Goal: Register for event/course

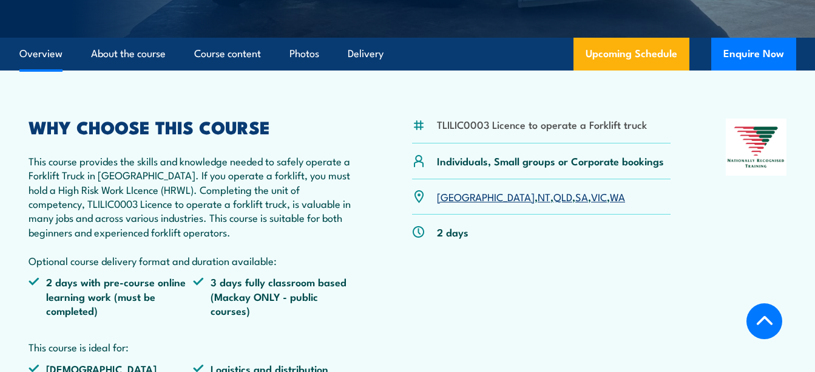
scroll to position [304, 0]
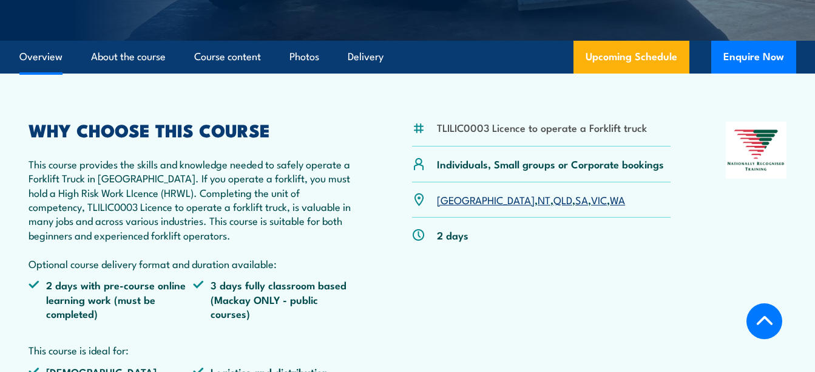
click at [591, 200] on link "VIC" at bounding box center [599, 199] width 16 height 15
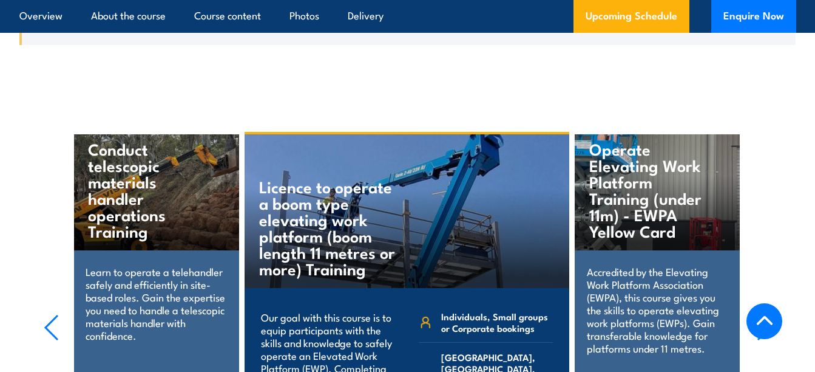
scroll to position [2276, 0]
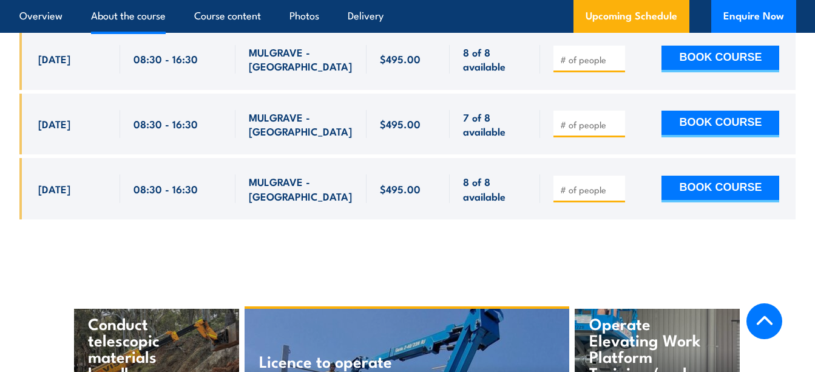
click at [127, 16] on link "About the course" at bounding box center [128, 16] width 75 height 32
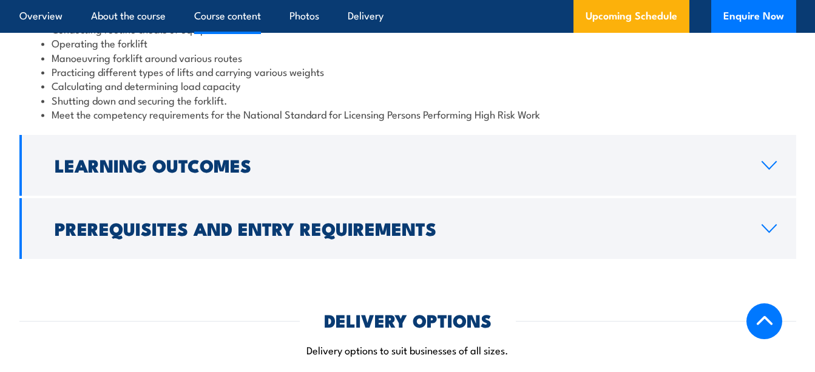
scroll to position [1206, 0]
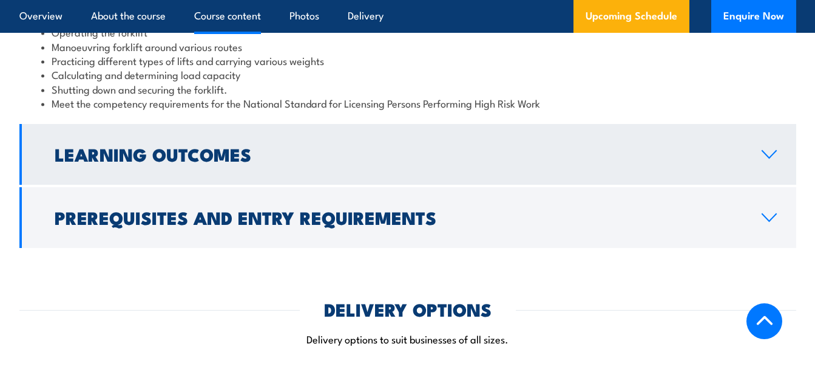
click at [768, 151] on icon at bounding box center [769, 154] width 16 height 10
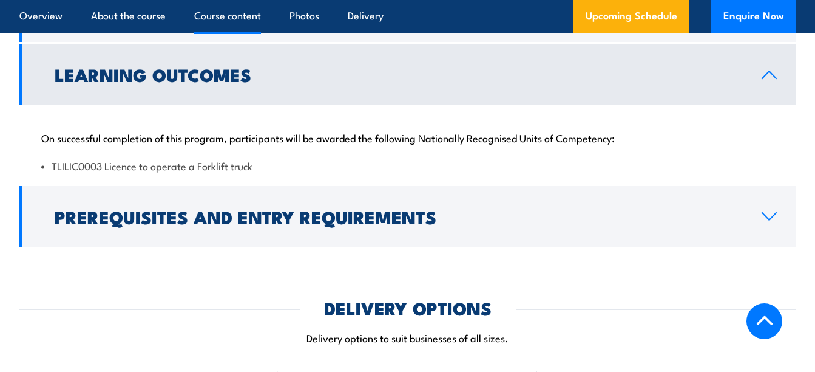
scroll to position [1232, 0]
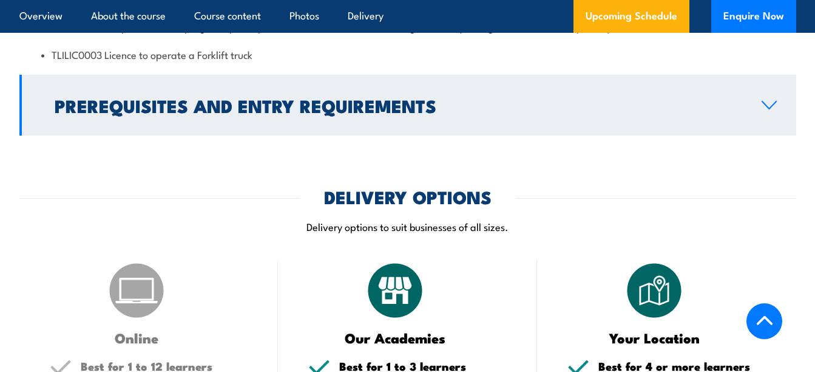
click at [776, 106] on icon at bounding box center [769, 105] width 16 height 10
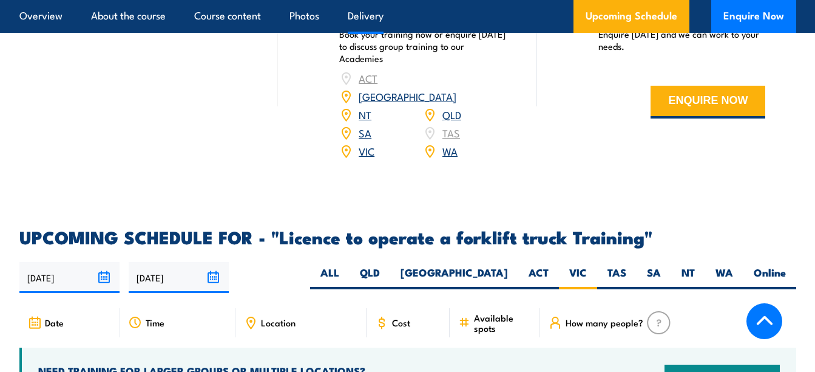
scroll to position [1895, 0]
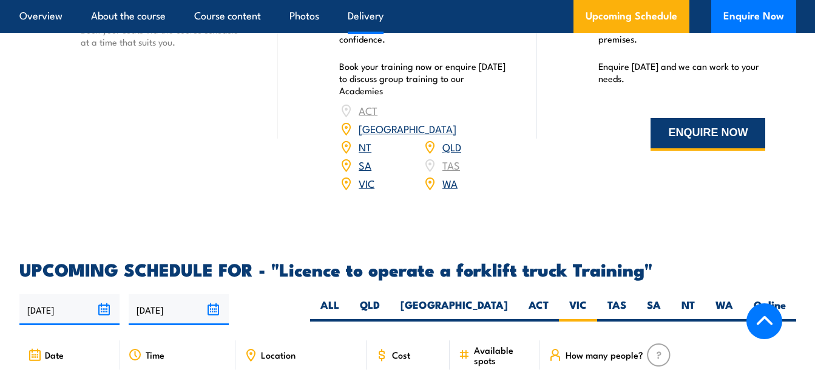
click at [704, 124] on button "ENQUIRE NOW" at bounding box center [708, 134] width 115 height 33
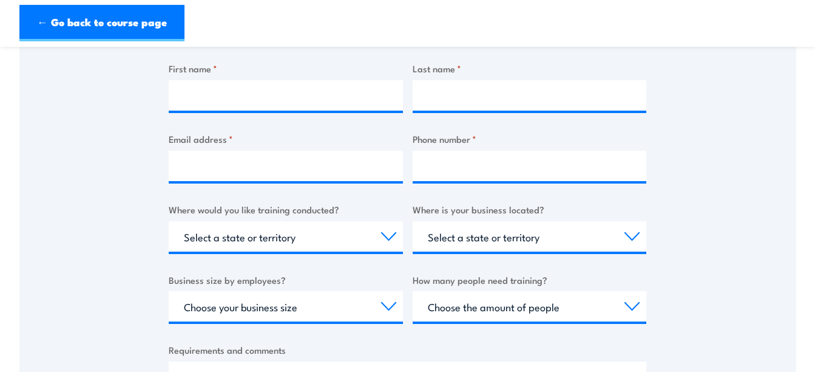
scroll to position [121, 0]
